Goal: Task Accomplishment & Management: Manage account settings

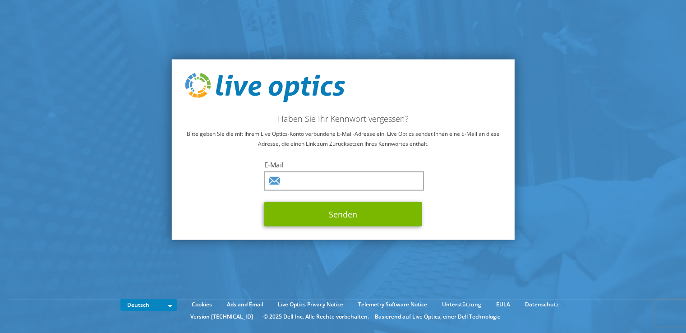
type input "[PERSON_NAME][EMAIL_ADDRESS][PERSON_NAME][DOMAIN_NAME]"
click at [264, 202] on button "Senden" at bounding box center [343, 214] width 158 height 24
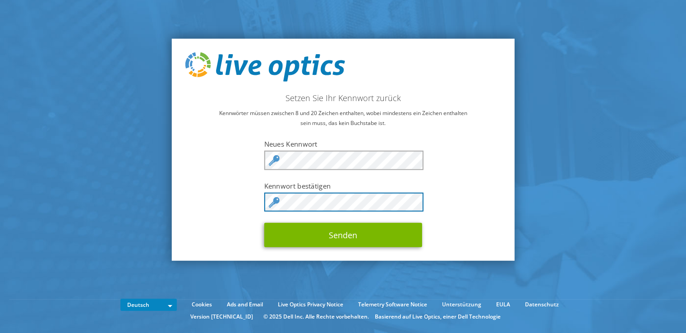
click at [264, 223] on button "Senden" at bounding box center [343, 235] width 158 height 24
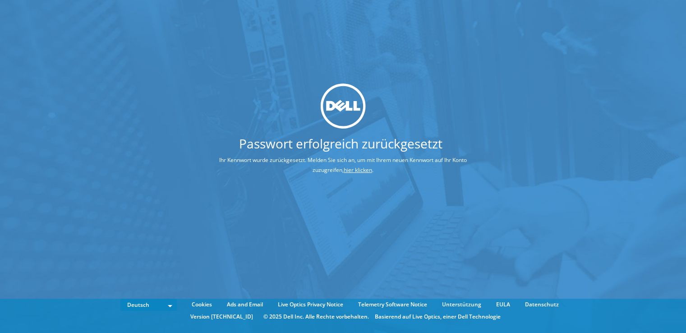
click at [357, 171] on link "hier klicken" at bounding box center [358, 170] width 28 height 8
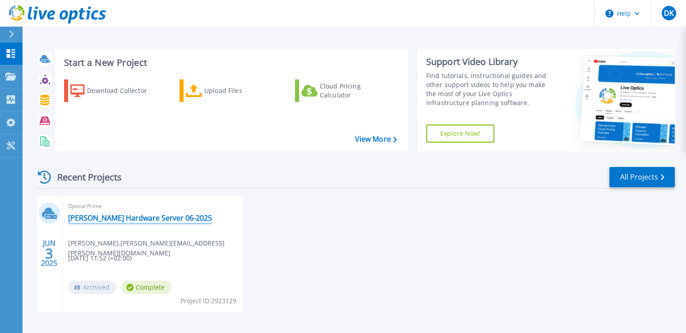
click at [164, 218] on link "[PERSON_NAME] Hardware Server 06-2025" at bounding box center [140, 217] width 144 height 9
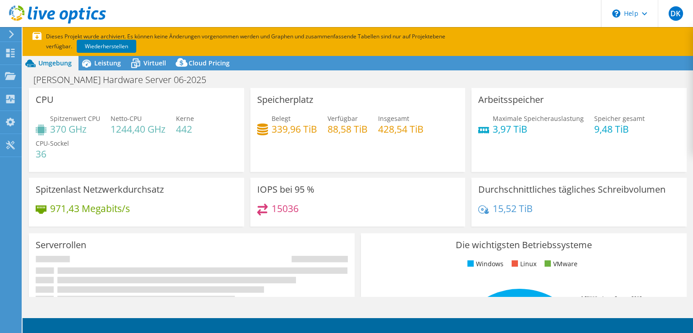
select select "USEast"
select select "EUR"
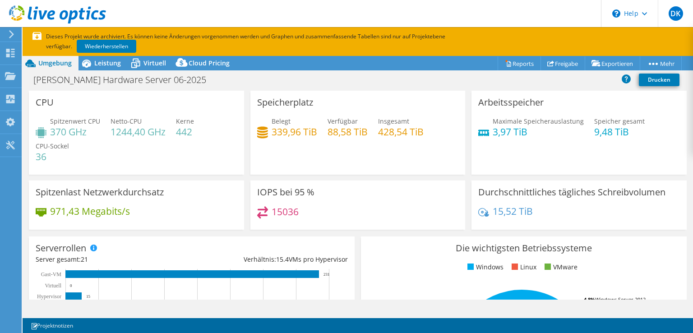
click at [505, 82] on div "[PERSON_NAME] Hardware Server 06-2025 Drucken" at bounding box center [358, 79] width 670 height 17
click at [496, 88] on div "[PERSON_NAME] Hardware Server 06-2025 Drucken" at bounding box center [358, 80] width 670 height 19
click at [519, 64] on link "Reports" at bounding box center [518, 63] width 43 height 14
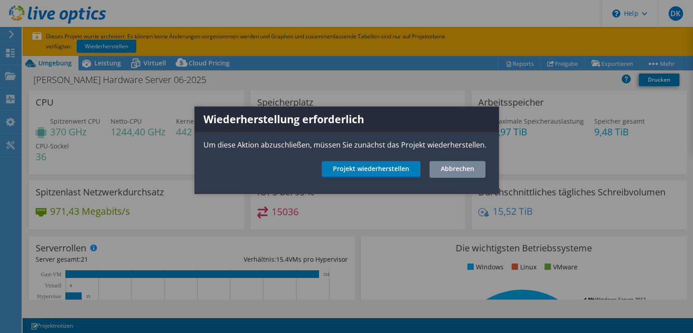
click at [467, 172] on link "Abbrechen" at bounding box center [457, 169] width 56 height 17
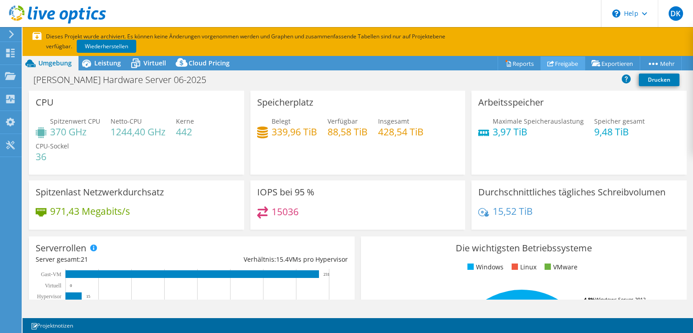
click at [558, 61] on link "Freigabe" at bounding box center [562, 63] width 45 height 14
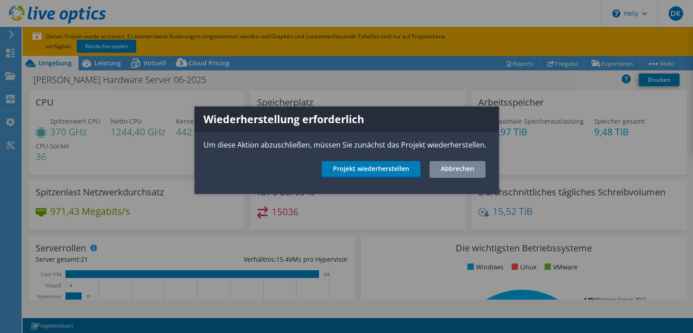
click at [444, 170] on link "Abbrechen" at bounding box center [457, 169] width 56 height 17
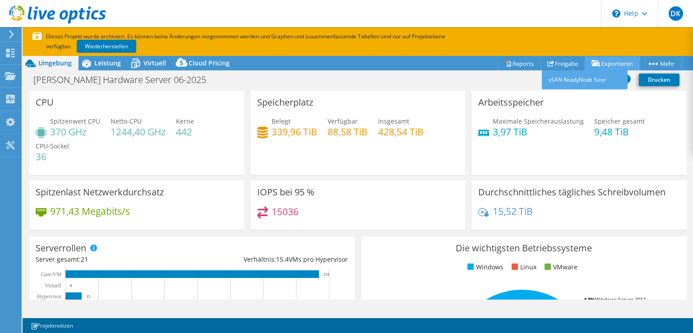
click at [610, 60] on link "Exportieren" at bounding box center [611, 63] width 55 height 14
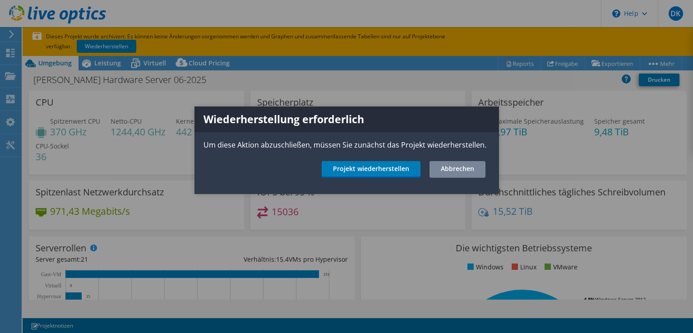
click at [451, 167] on link "Abbrechen" at bounding box center [457, 169] width 56 height 17
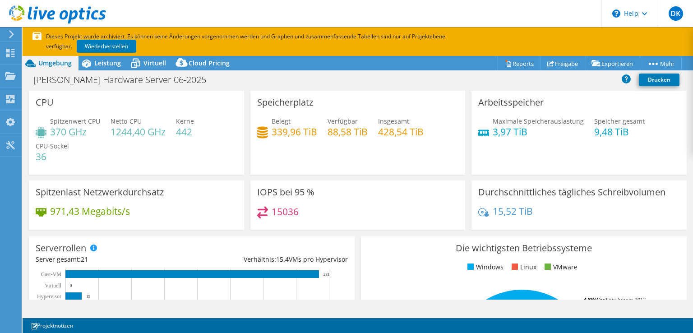
click at [38, 158] on h4 "36" at bounding box center [52, 157] width 33 height 10
